Goal: Find specific page/section: Find specific page/section

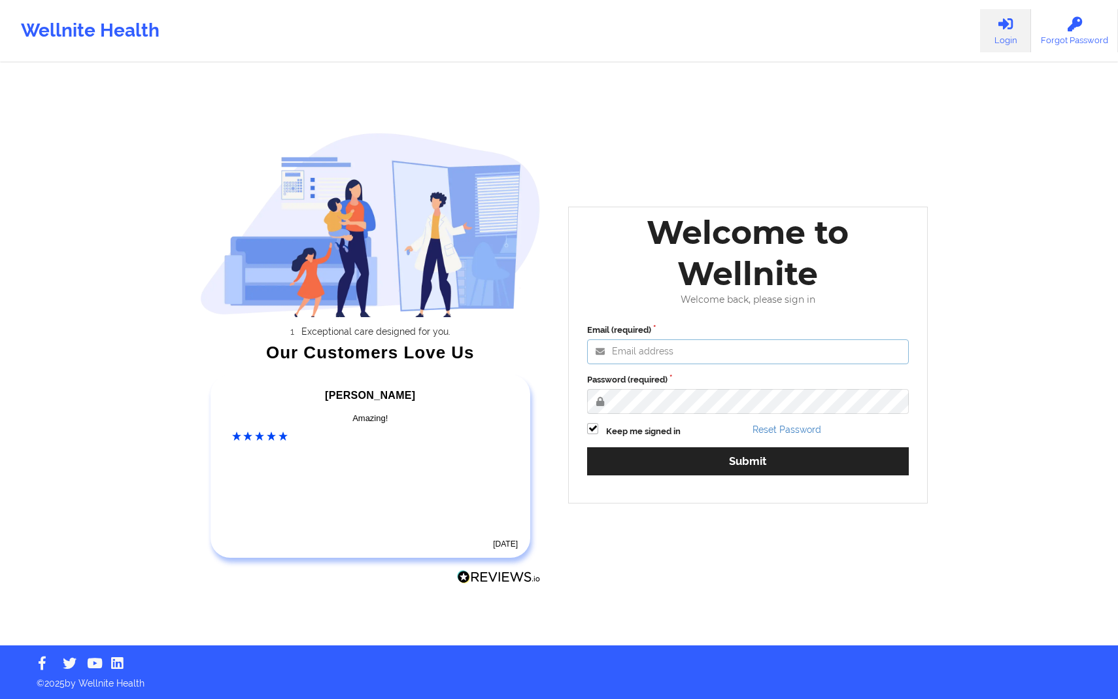
click at [818, 354] on input "Email (required)" at bounding box center [748, 351] width 322 height 25
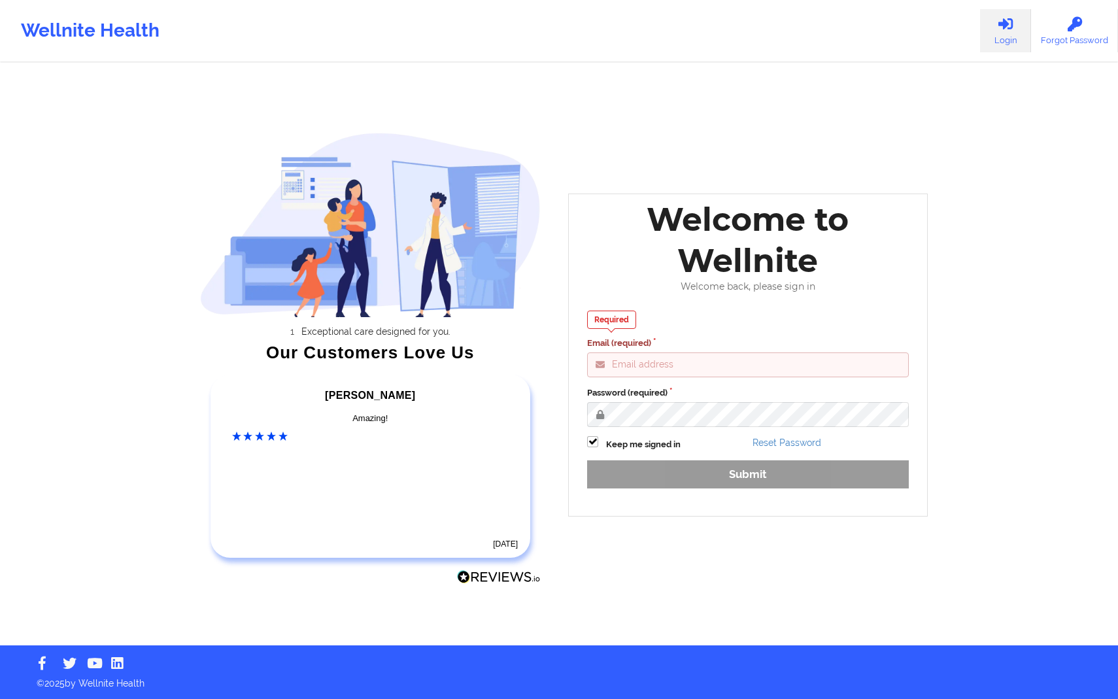
type input "[PERSON_NAME][EMAIL_ADDRESS][DOMAIN_NAME]"
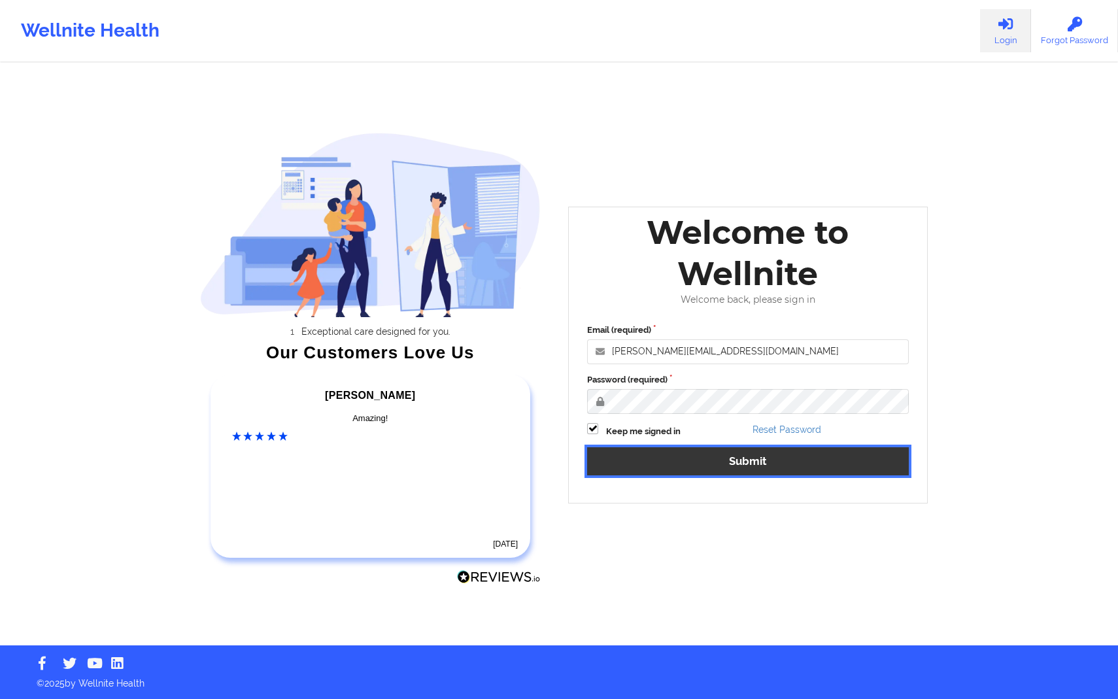
click at [800, 456] on button "Submit" at bounding box center [748, 461] width 322 height 28
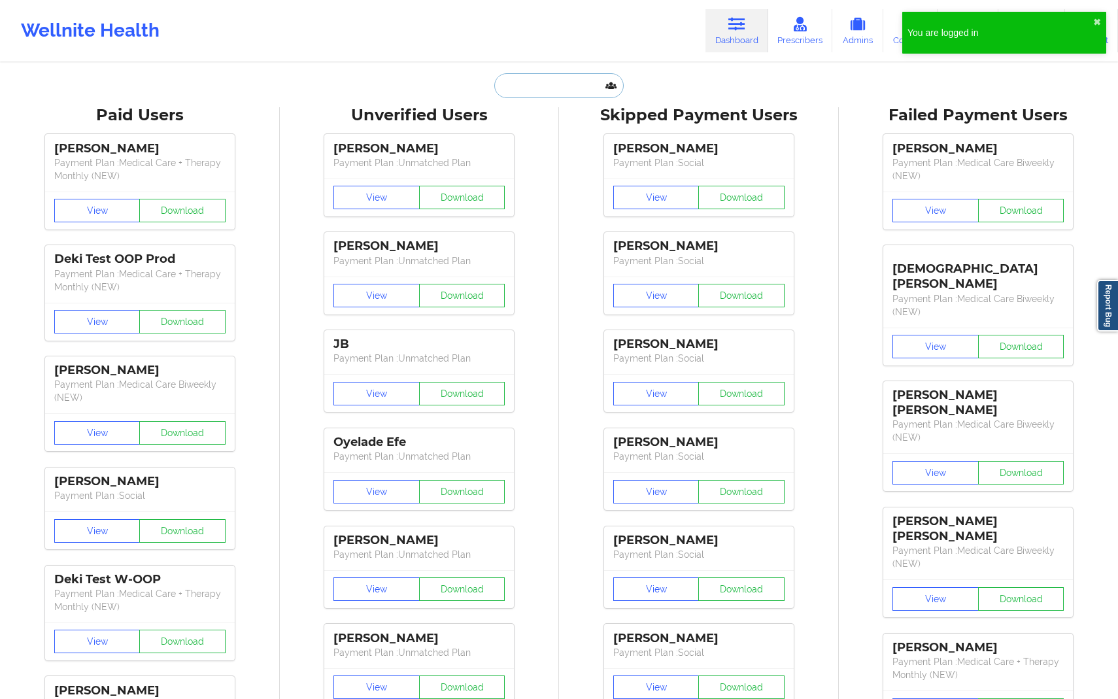
click at [549, 88] on input "text" at bounding box center [558, 85] width 129 height 25
paste input "[EMAIL_ADDRESS][DOMAIN_NAME]"
type input "[EMAIL_ADDRESS][DOMAIN_NAME]"
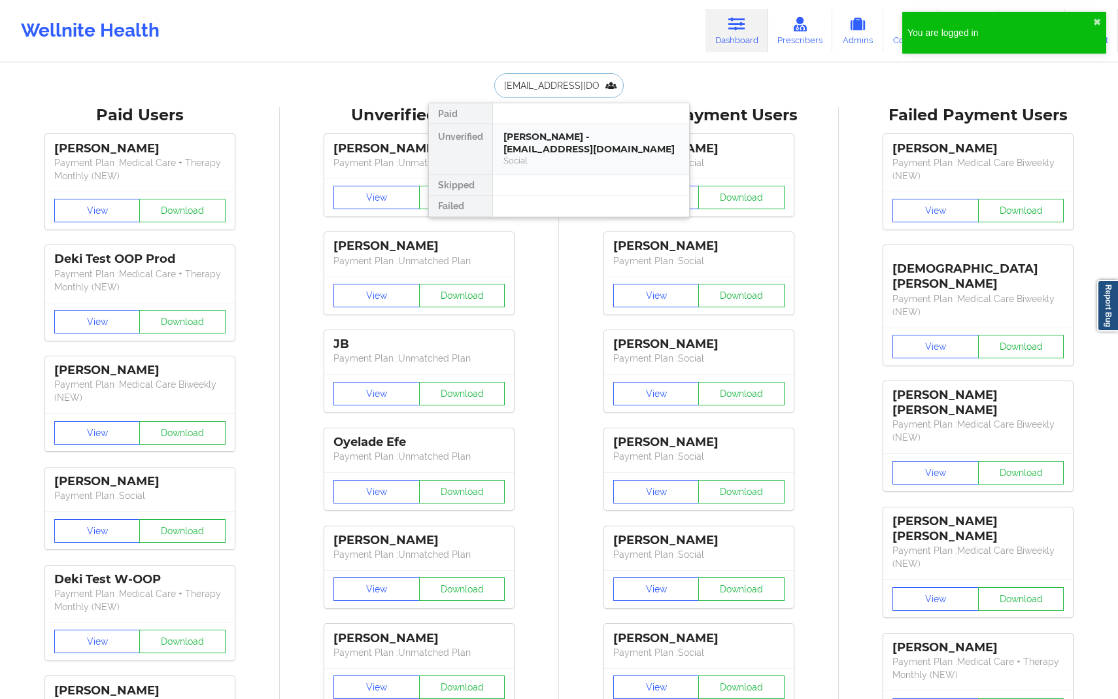
click at [569, 131] on div "[PERSON_NAME] - [EMAIL_ADDRESS][DOMAIN_NAME]" at bounding box center [590, 143] width 175 height 24
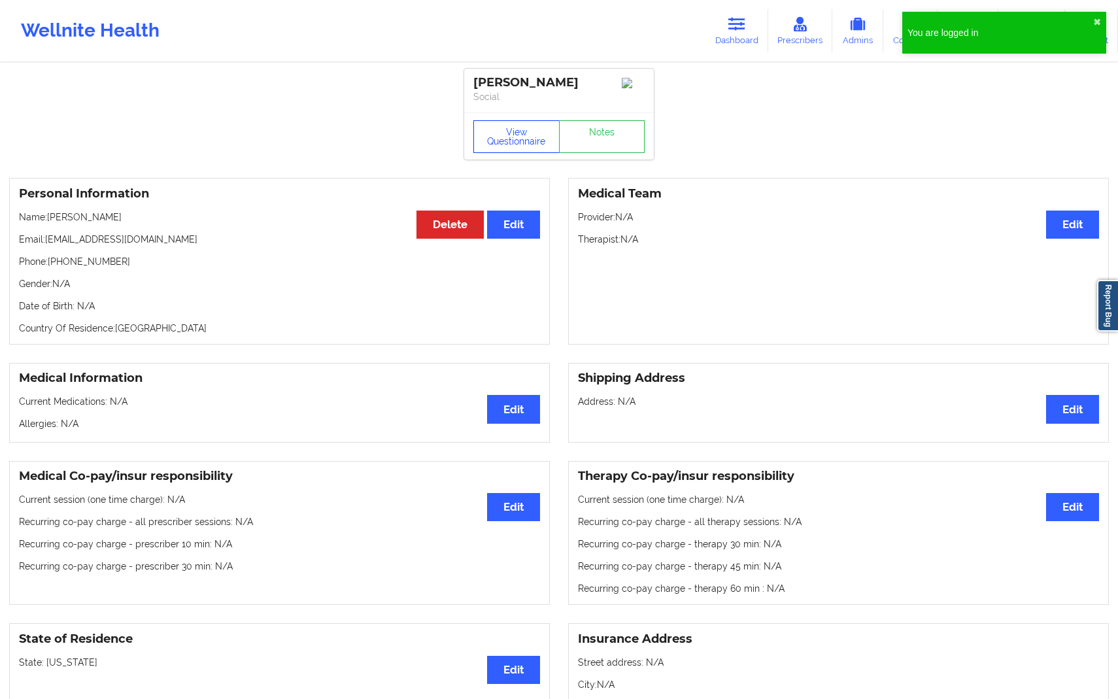
click at [511, 140] on button "View Questionnaire" at bounding box center [516, 136] width 86 height 33
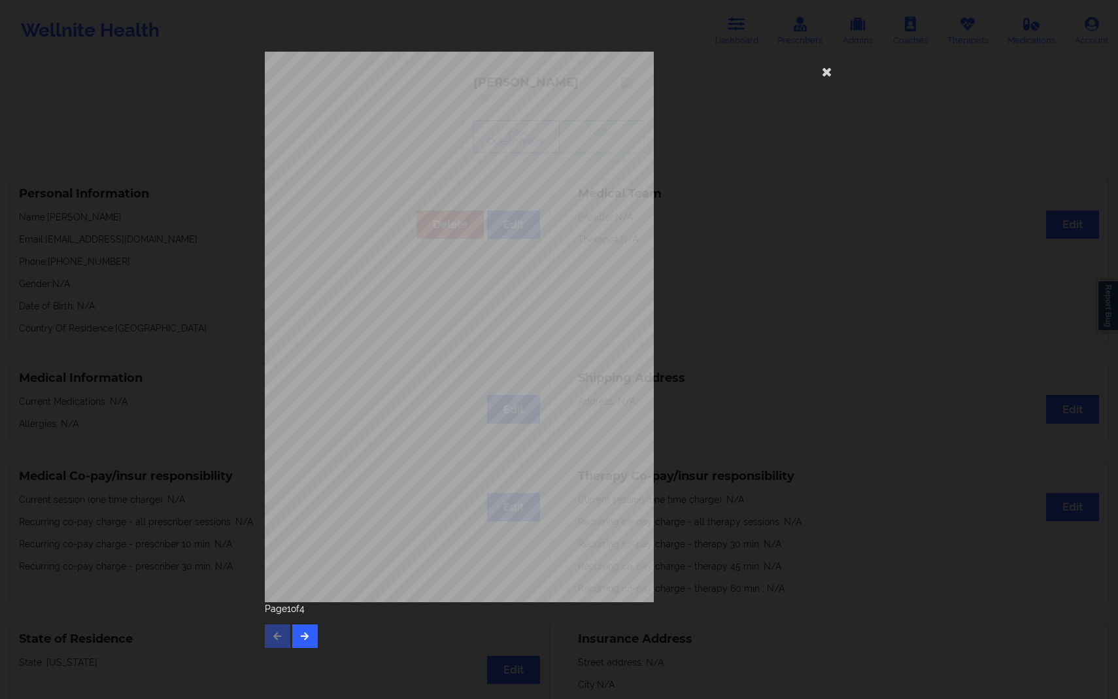
click at [747, 418] on div "[STREET_ADDRESS] What state do you live in ? [US_STATE] Full Name [PERSON_NAME]…" at bounding box center [559, 327] width 588 height 550
click at [828, 75] on icon at bounding box center [827, 71] width 21 height 21
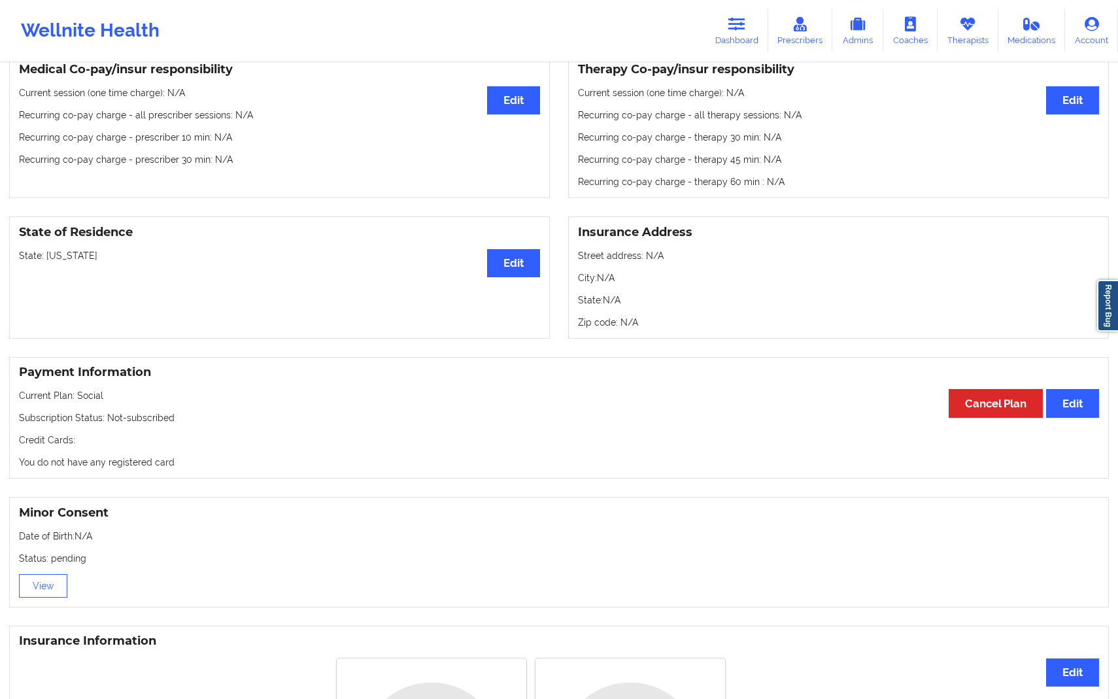
scroll to position [264, 0]
